Goal: Information Seeking & Learning: Learn about a topic

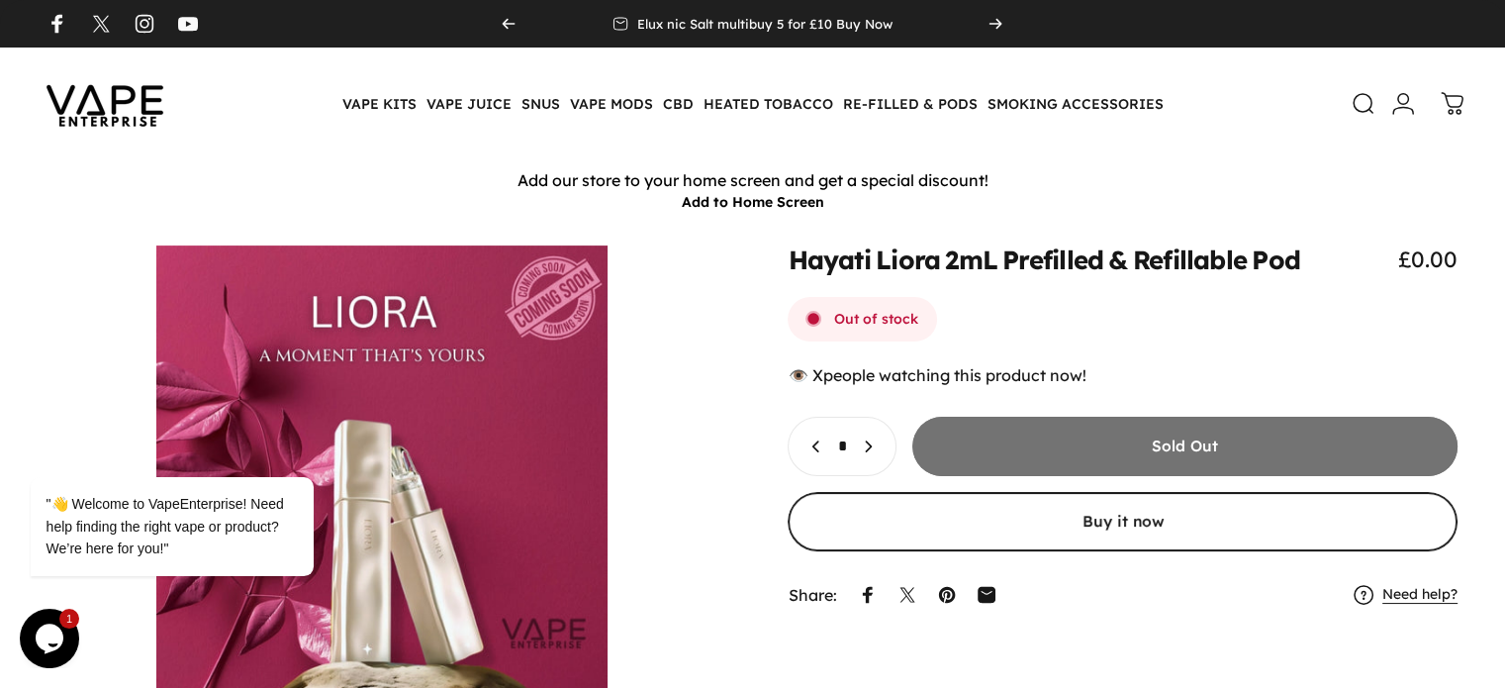
click at [0, 346] on div "Hayati Liora 2mL Prefilled & Refillable Pod £0.00 Out of stock 👁️ people watchi…" at bounding box center [752, 470] width 1505 height 451
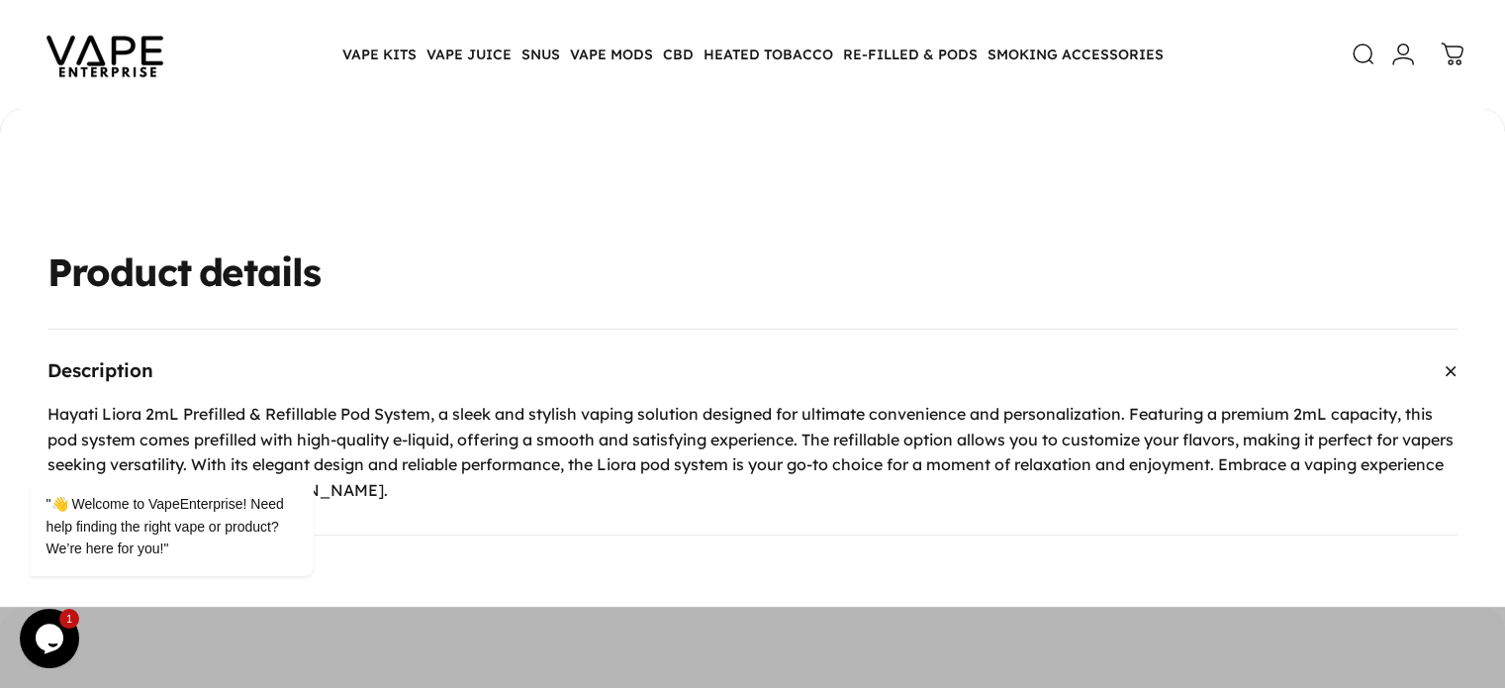
scroll to position [590, 0]
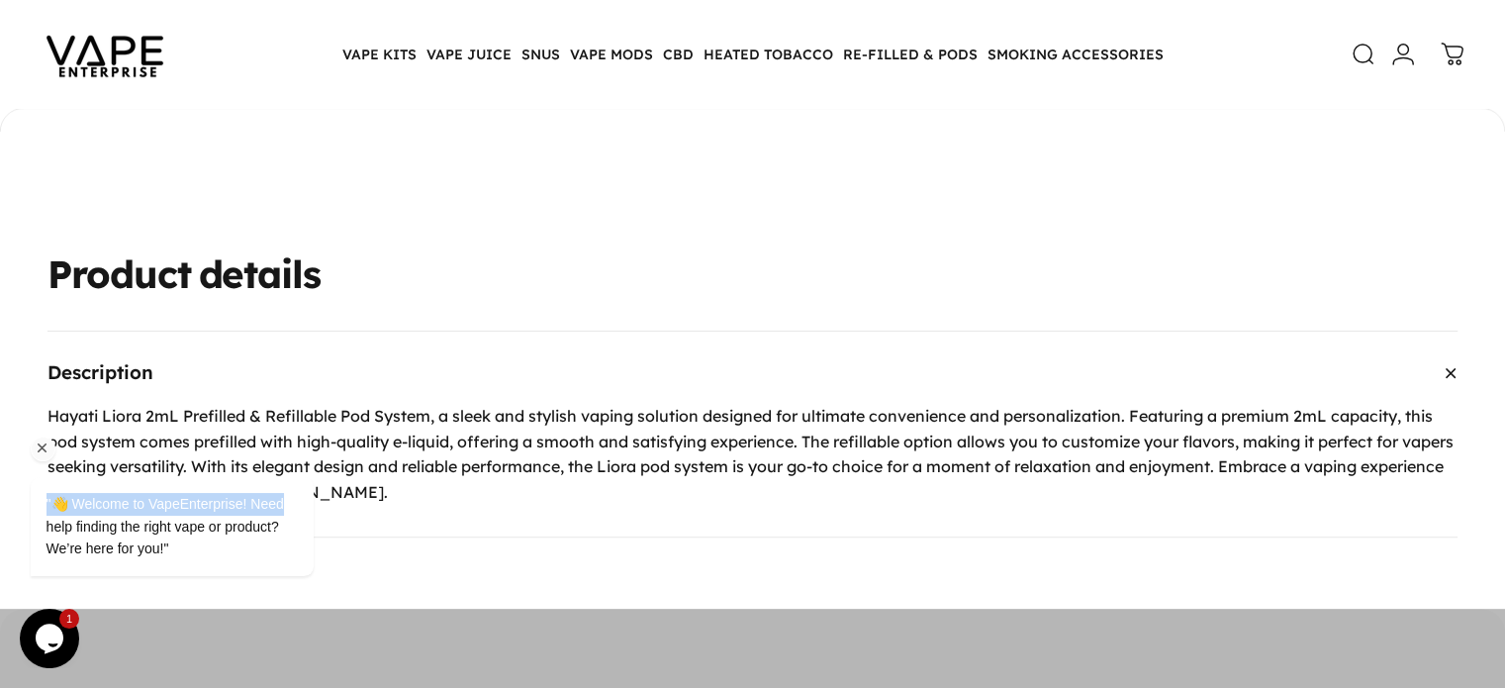
drag, startPoint x: 147, startPoint y: 419, endPoint x: 526, endPoint y: 437, distance: 379.5
click at [376, 437] on html ""👋 Welcome to VapeEnterprise! Need help finding the right vape or product? We’r…" at bounding box center [198, 482] width 356 height 234
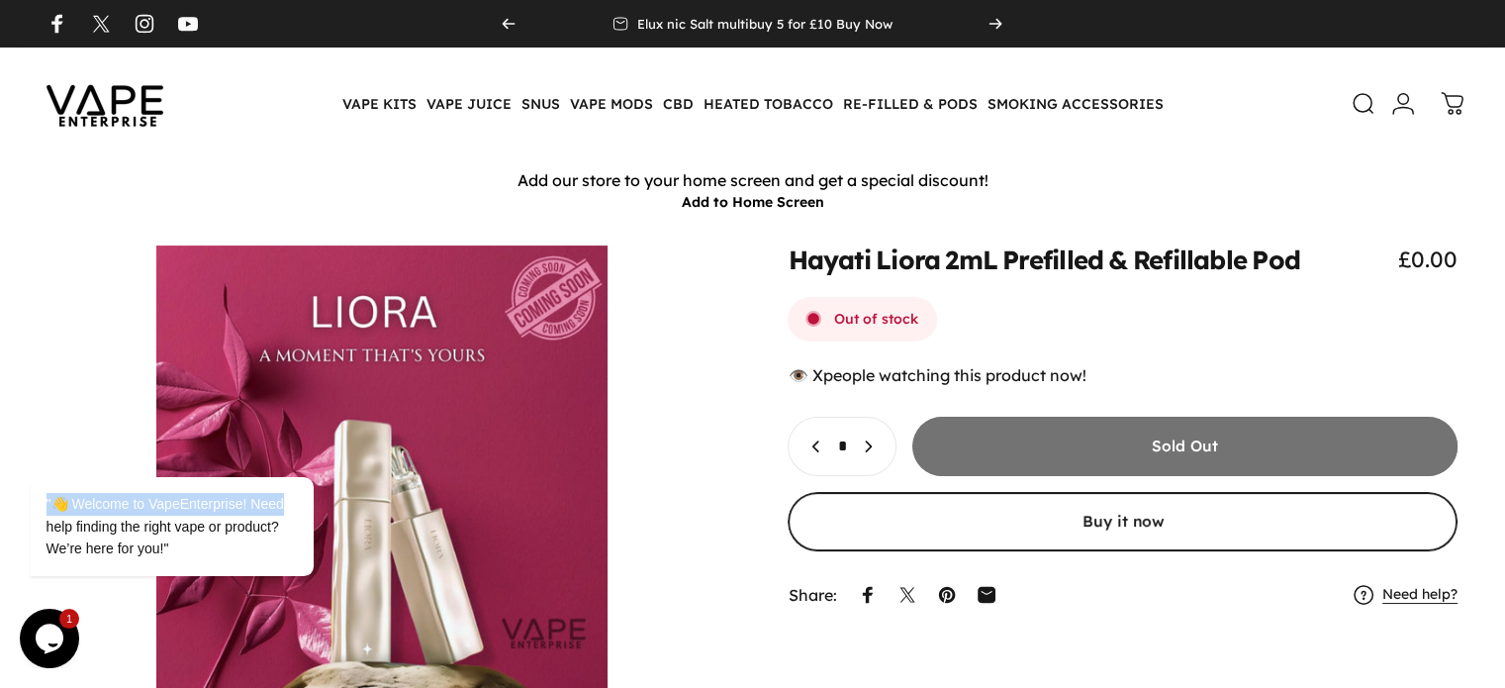
scroll to position [0, 0]
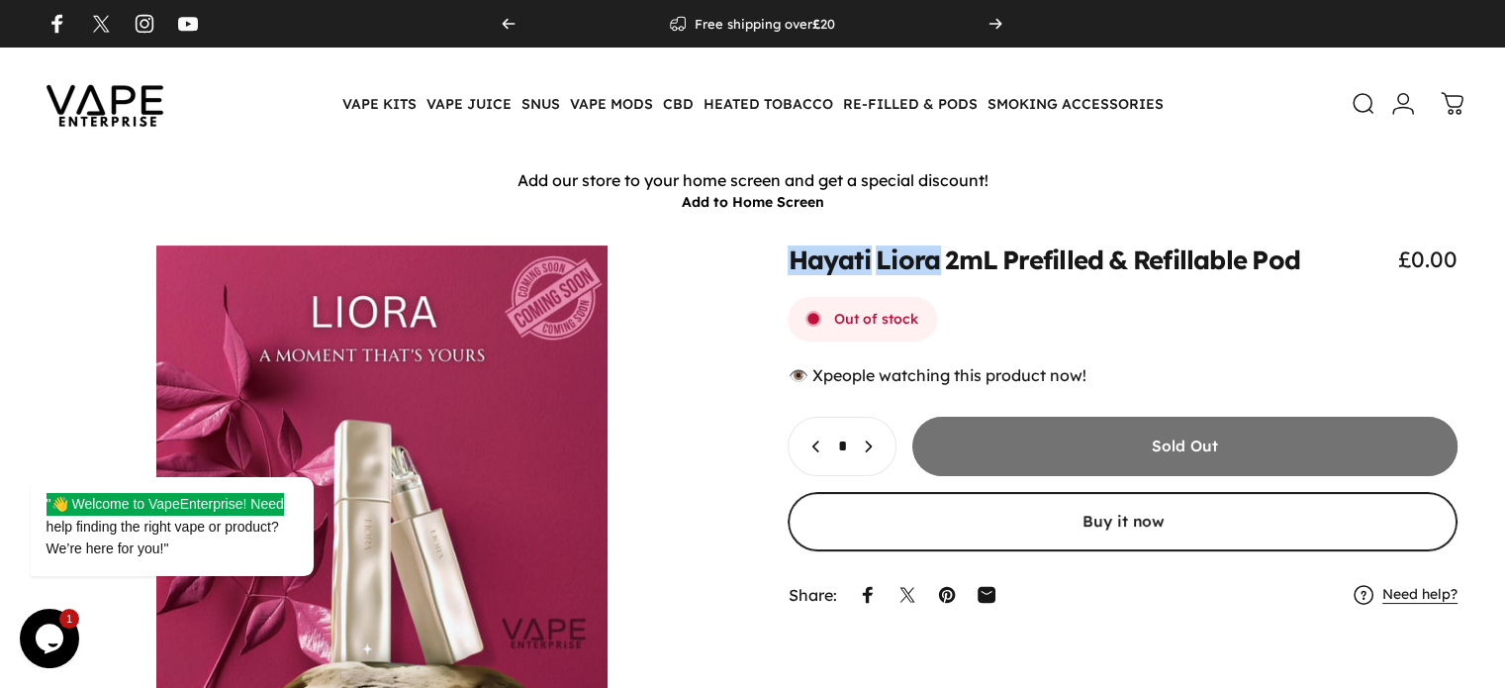
drag, startPoint x: 784, startPoint y: 260, endPoint x: 938, endPoint y: 276, distance: 155.2
click at [938, 273] on split-words "Hayati Liora 2mL Prefilled & Refillable Pod" at bounding box center [1044, 260] width 512 height 25
copy split-words "[PERSON_NAME]"
click at [84, 264] on div "Hayati Liora 2mL Prefilled & Refillable Pod £0.00 Out of stock 👁️ people watchi…" at bounding box center [752, 470] width 1410 height 451
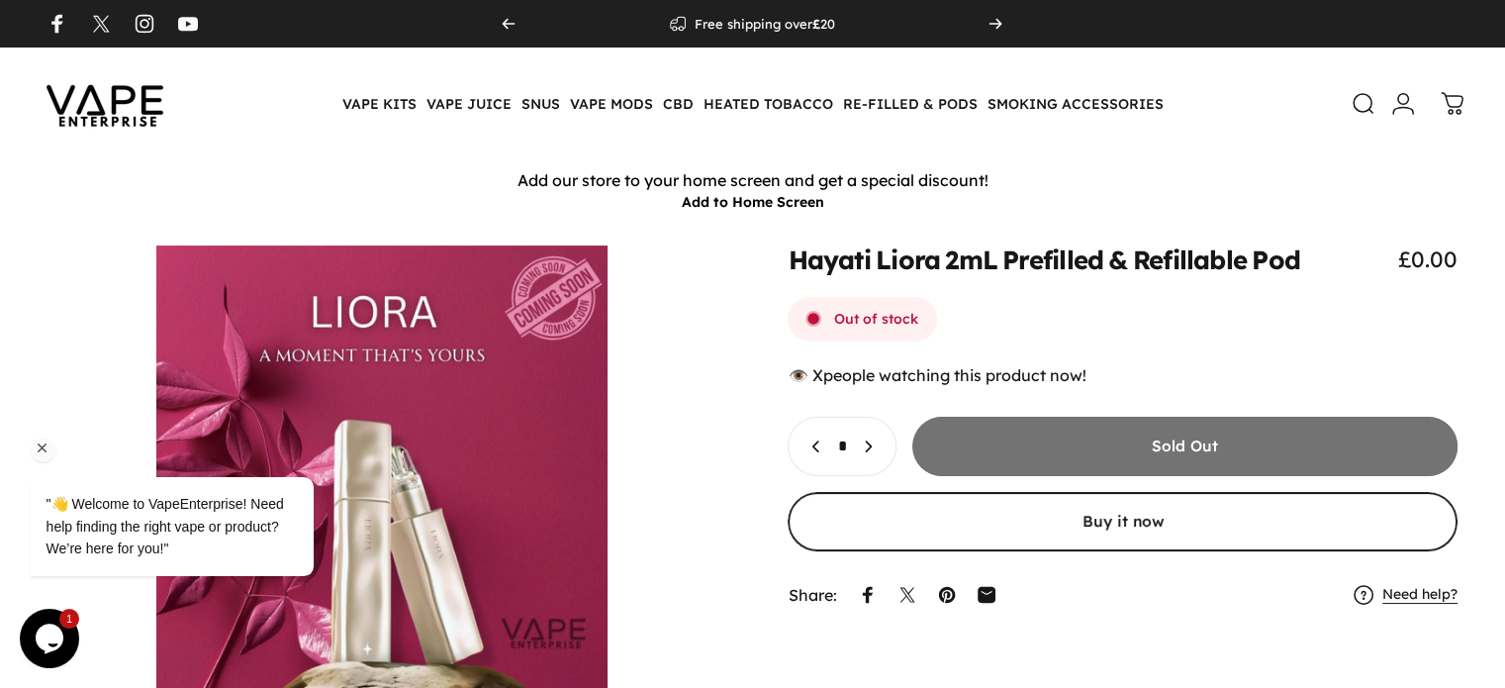
click at [47, 443] on icon "Chat attention grabber" at bounding box center [43, 448] width 18 height 18
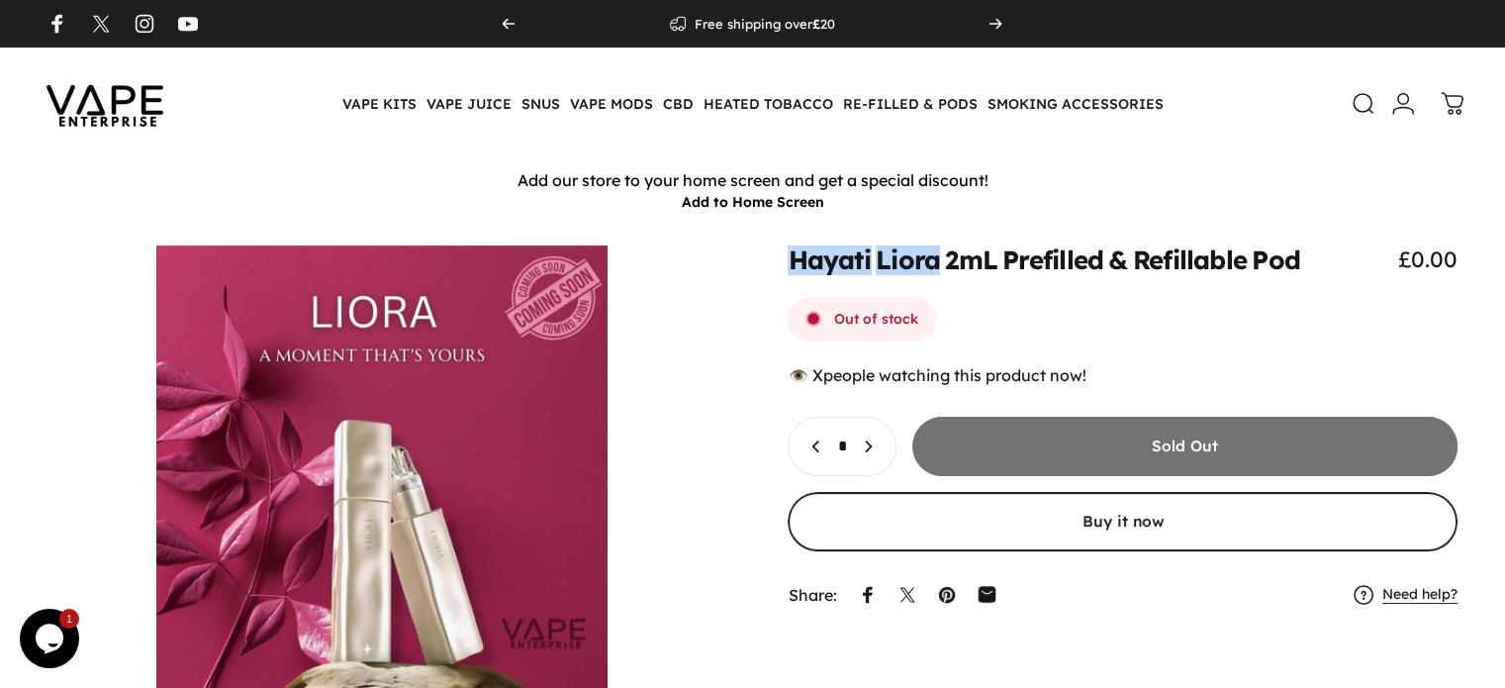
drag, startPoint x: 791, startPoint y: 266, endPoint x: 932, endPoint y: 290, distance: 143.5
click at [932, 273] on split-words "Hayati Liora 2mL Prefilled & Refillable Pod" at bounding box center [1044, 260] width 512 height 25
copy split-words "[PERSON_NAME]"
click at [0, 237] on div "Hayati Liora 2mL Prefilled & Refillable Pod £0.00 Out of stock 👁️ people watchi…" at bounding box center [752, 501] width 1505 height 558
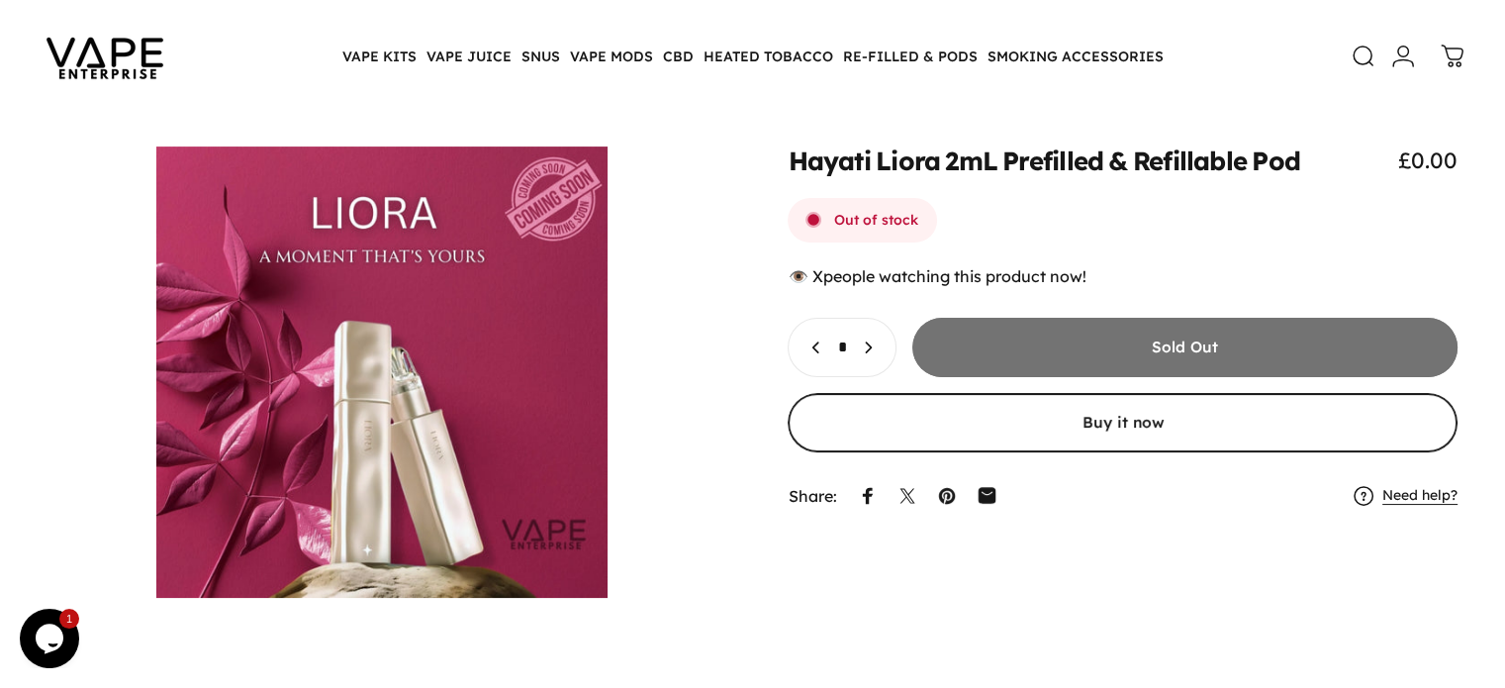
click at [554, 371] on button "Open media 1 in modal" at bounding box center [382, 371] width 670 height 451
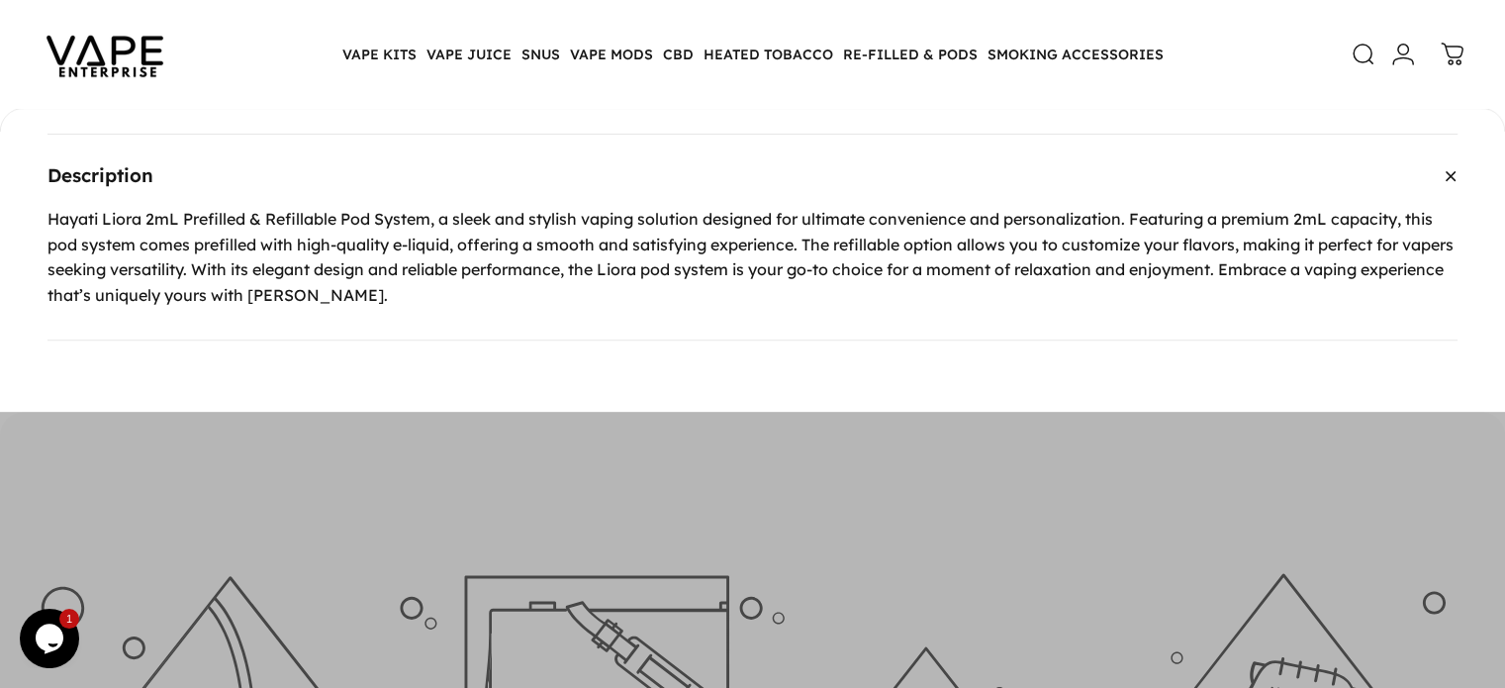
scroll to position [786, 0]
click at [266, 364] on div "Product details Description Hayati Liora 2mL Prefilled & Refillable Pod System,…" at bounding box center [752, 201] width 1505 height 424
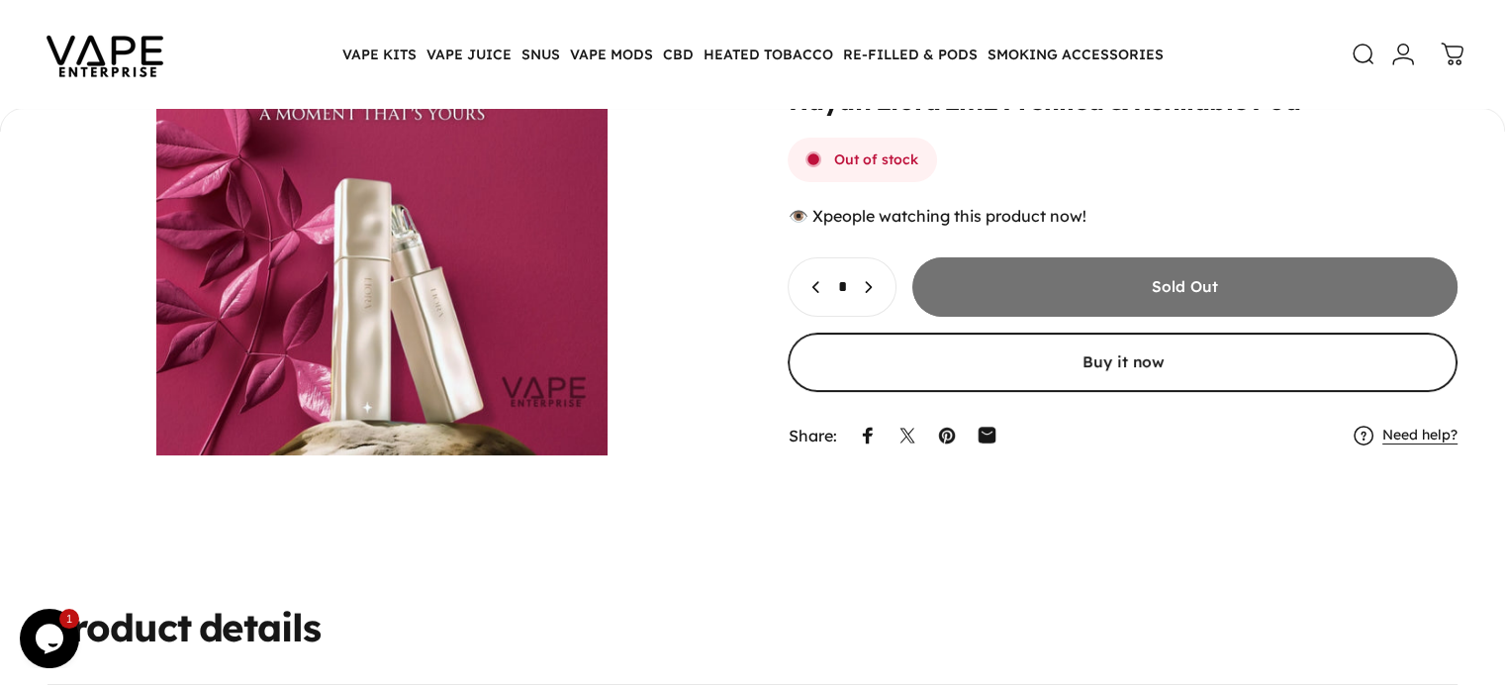
scroll to position [0, 0]
